Goal: Transaction & Acquisition: Purchase product/service

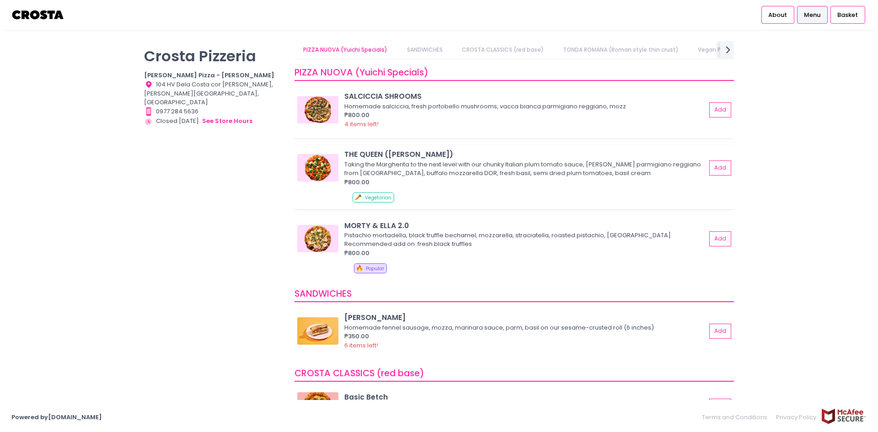
click at [320, 162] on img at bounding box center [317, 167] width 41 height 27
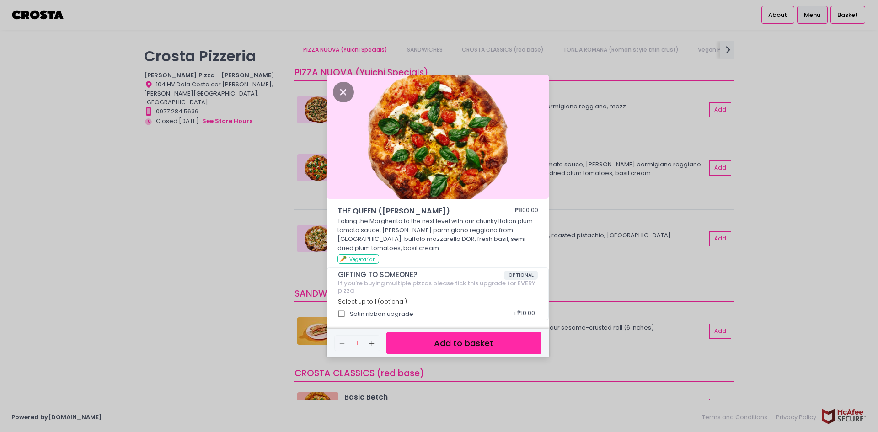
scroll to position [2, 0]
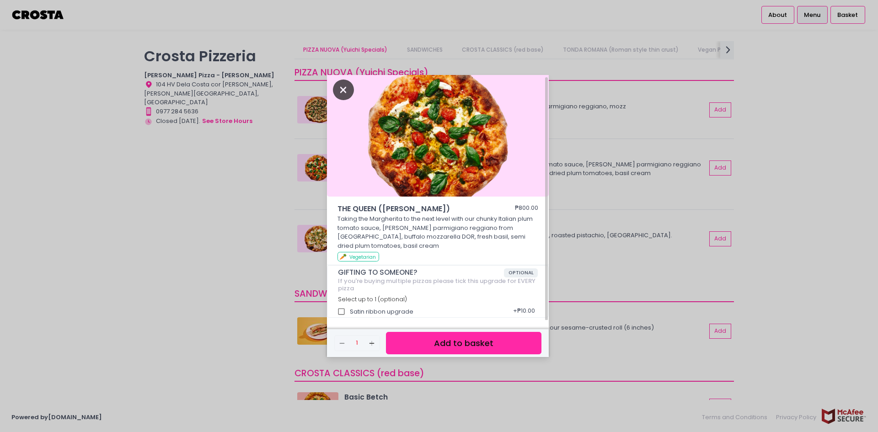
click at [344, 82] on icon "Close" at bounding box center [343, 90] width 21 height 21
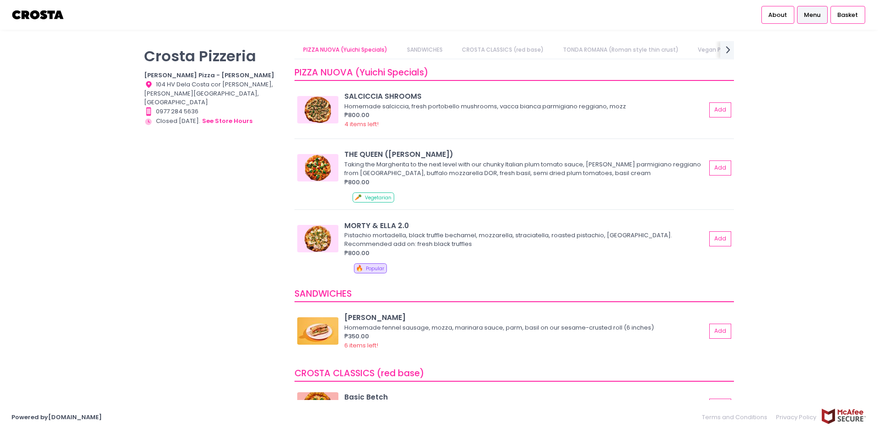
click at [516, 50] on link "CROSTA CLASSICS (red base)" at bounding box center [503, 49] width 100 height 17
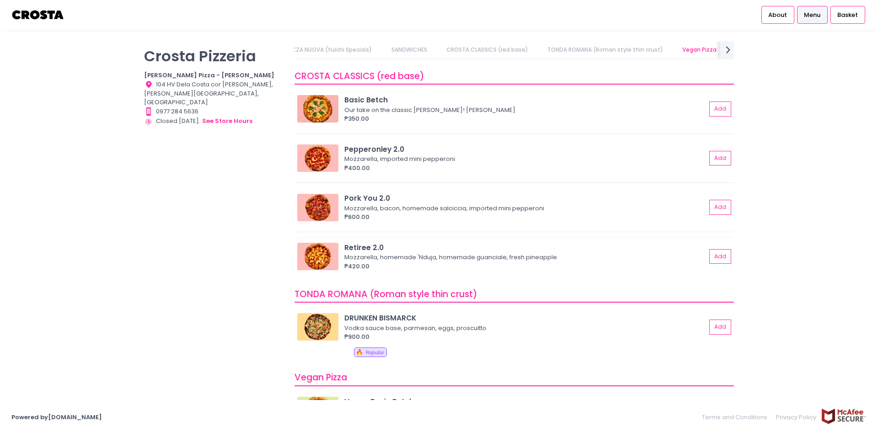
scroll to position [301, 0]
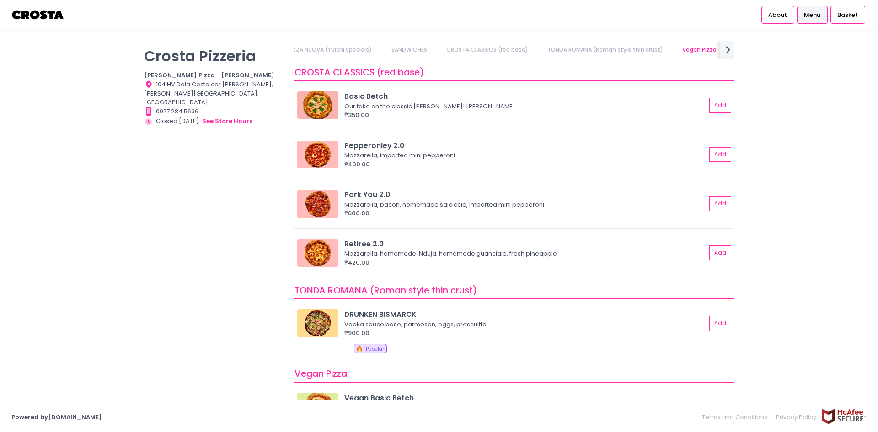
click at [576, 54] on link "TONDA ROMANA (Roman style thin crust)" at bounding box center [606, 49] width 134 height 17
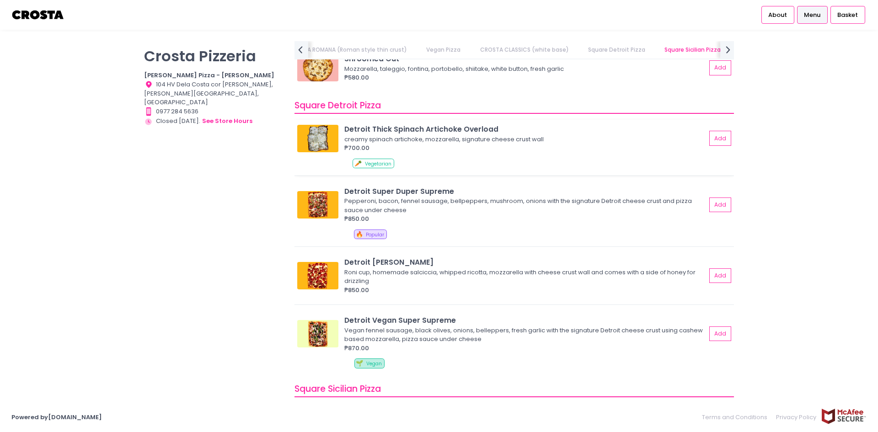
scroll to position [1023, 0]
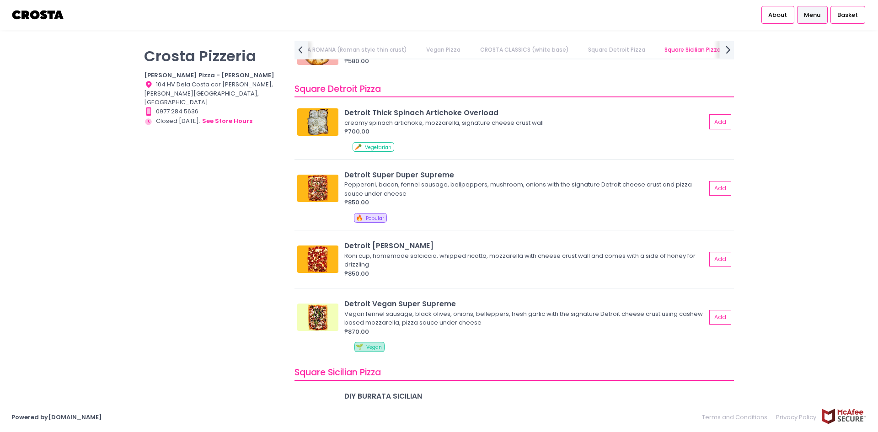
click at [727, 49] on icon "next Created with Sketch." at bounding box center [728, 49] width 13 height 13
click at [579, 48] on link "Detroit Thin Crust" at bounding box center [585, 49] width 69 height 17
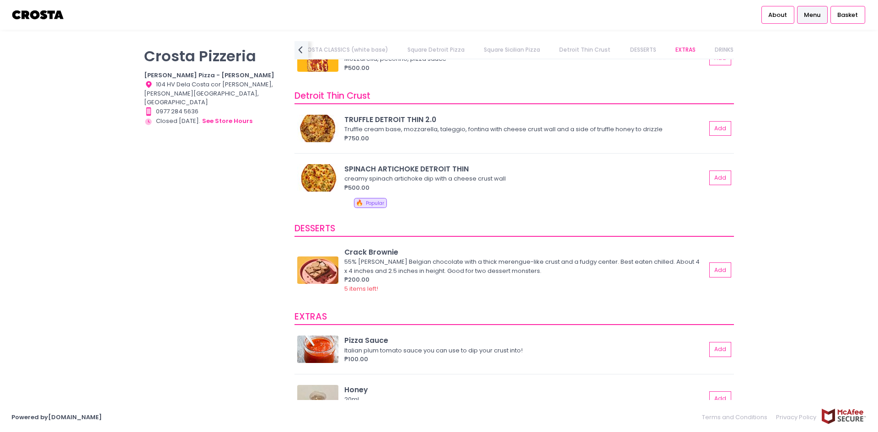
scroll to position [1647, 0]
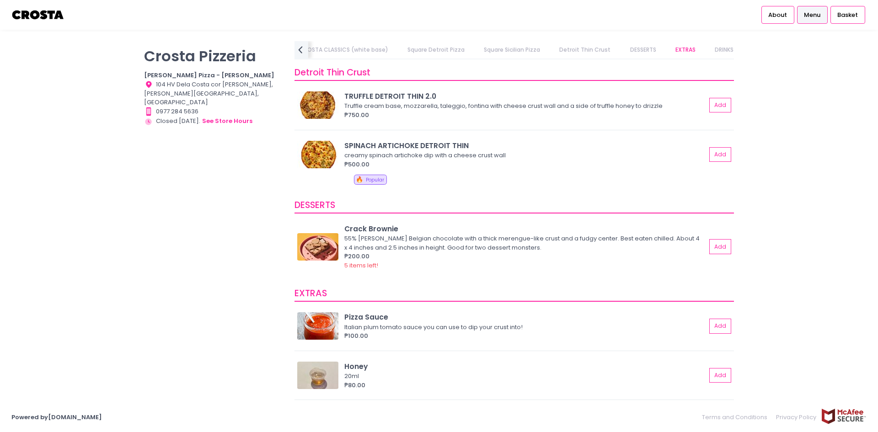
click at [715, 47] on link "DRINKS" at bounding box center [724, 49] width 37 height 17
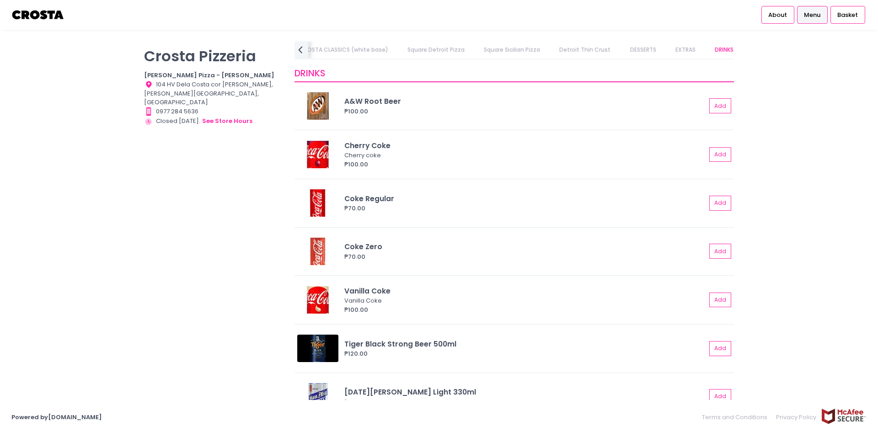
scroll to position [2086, 0]
